Goal: Obtain resource: Obtain resource

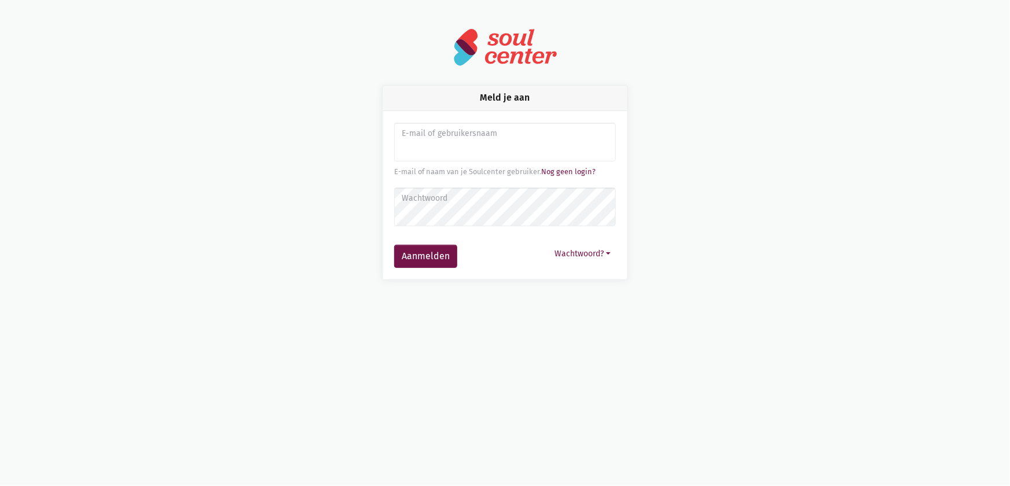
type input "[EMAIL_ADDRESS][DOMAIN_NAME]"
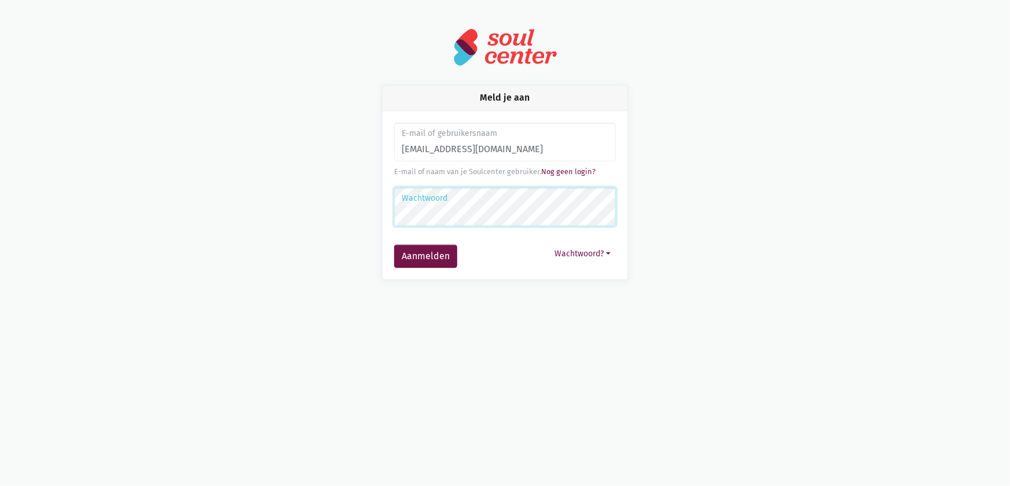
click at [394, 245] on button "Aanmelden" at bounding box center [425, 256] width 63 height 23
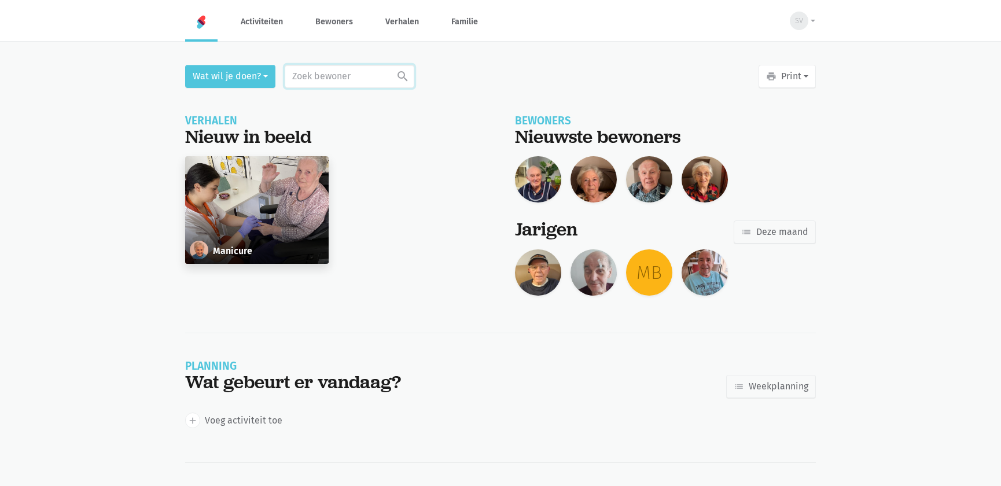
click at [323, 81] on input "text" at bounding box center [350, 76] width 130 height 23
type input "213"
click at [347, 134] on link "Bernard Vanneste" at bounding box center [344, 113] width 119 height 47
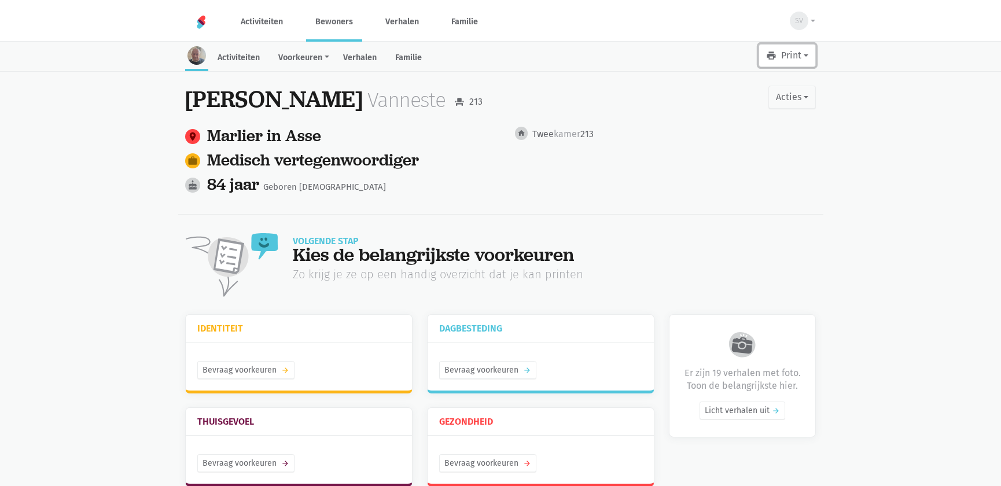
click at [790, 58] on button "print Print" at bounding box center [787, 55] width 57 height 23
click at [715, 84] on link "Leesboekje" at bounding box center [760, 86] width 111 height 20
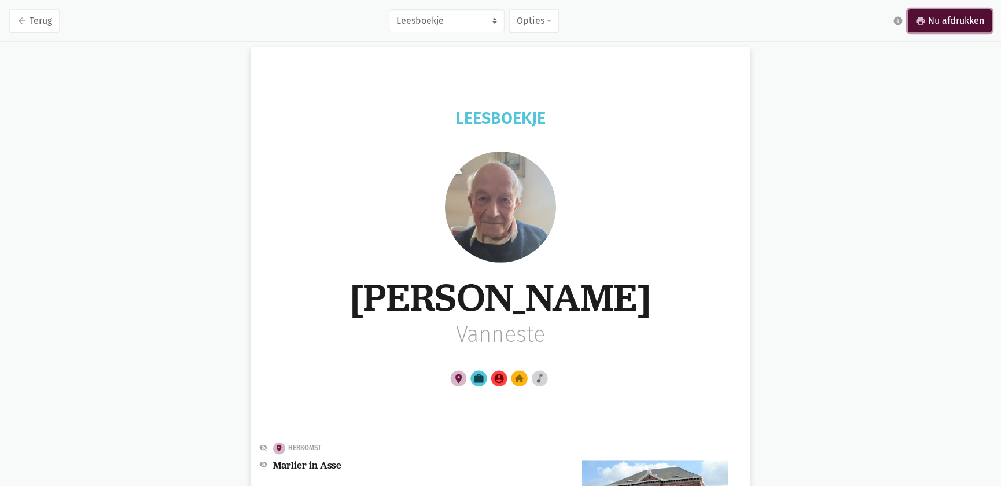
click at [967, 23] on link "print Nu afdrukken" at bounding box center [950, 20] width 84 height 23
drag, startPoint x: 30, startPoint y: 25, endPoint x: 16, endPoint y: 21, distance: 14.3
click at [30, 25] on link "arrow_back Terug" at bounding box center [34, 20] width 50 height 23
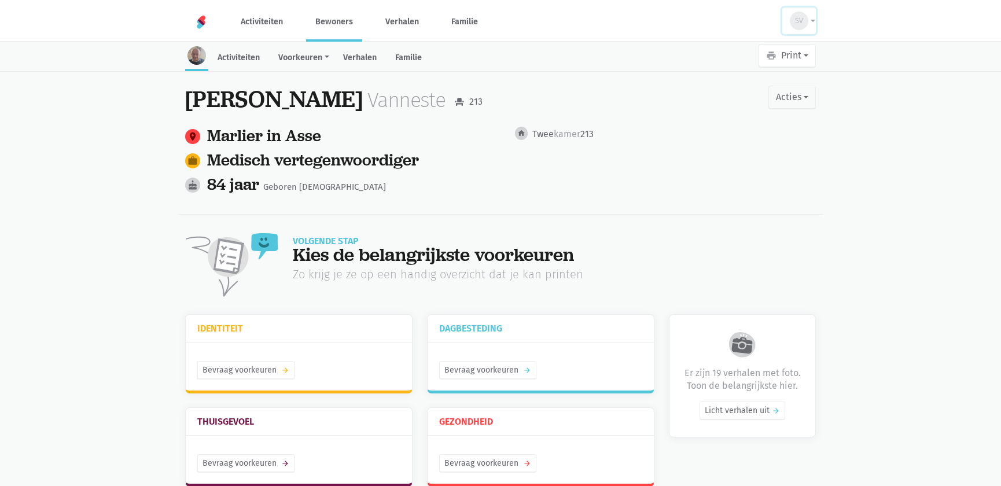
click at [792, 25] on div "SV" at bounding box center [799, 21] width 19 height 19
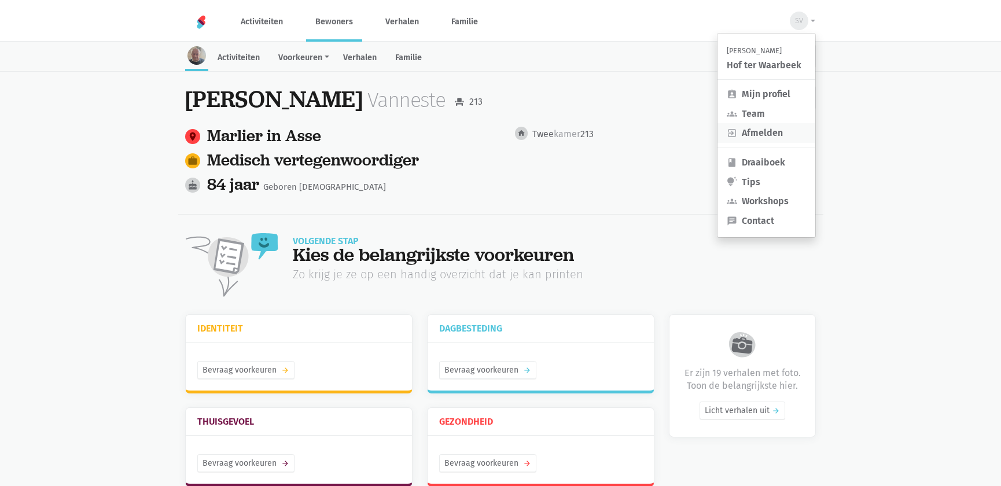
click at [749, 134] on link "exit_to_app Afmelden" at bounding box center [766, 133] width 98 height 20
